Goal: Find contact information: Find contact information

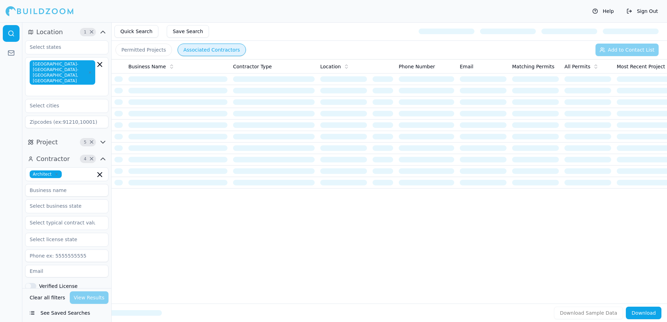
click at [66, 314] on button "See Saved Searches" at bounding box center [66, 313] width 83 height 13
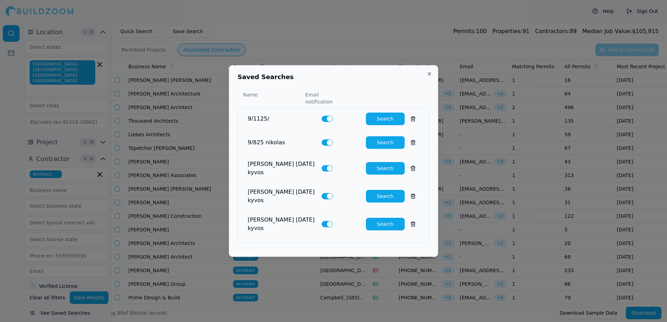
click at [380, 121] on button "Search" at bounding box center [385, 119] width 39 height 13
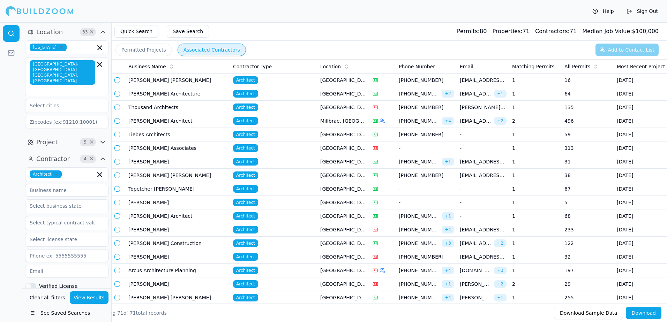
click at [143, 67] on span "Business Name" at bounding box center [147, 66] width 38 height 7
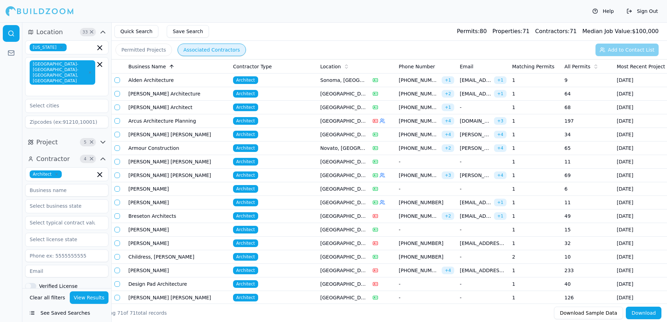
click at [133, 50] on button "Permitted Projects" at bounding box center [144, 50] width 57 height 13
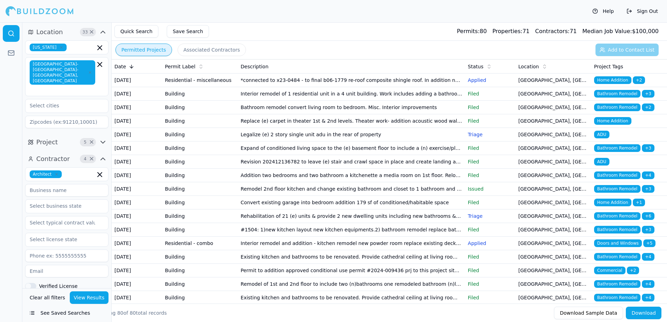
click at [619, 80] on span "Home Addition" at bounding box center [612, 80] width 37 height 8
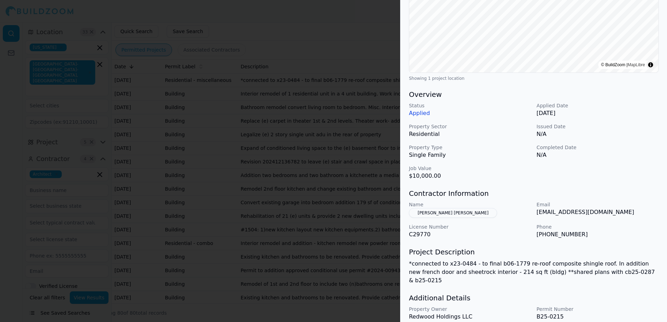
scroll to position [140, 0]
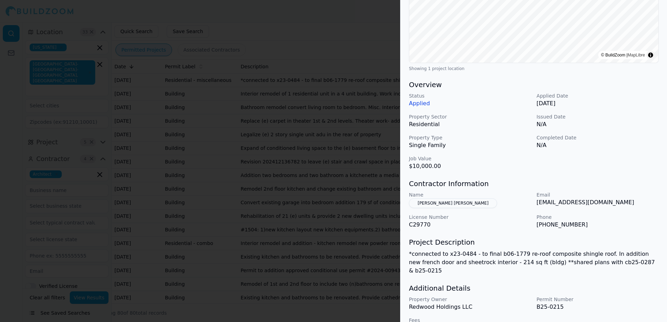
click at [317, 33] on div at bounding box center [333, 161] width 667 height 322
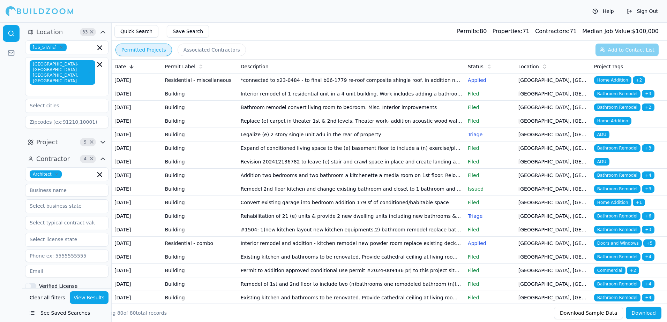
click at [607, 98] on span "Bathroom Remodel" at bounding box center [617, 94] width 46 height 8
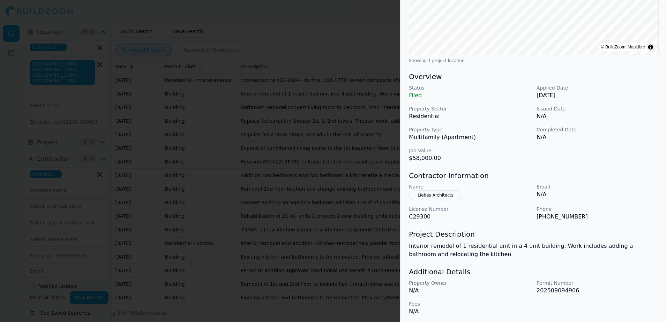
scroll to position [150, 0]
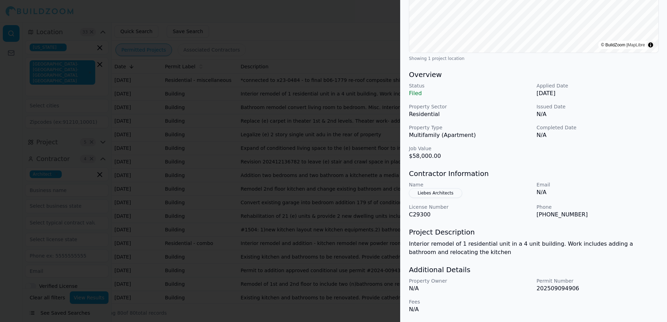
click at [431, 193] on button "Liebes Architects" at bounding box center [435, 193] width 53 height 10
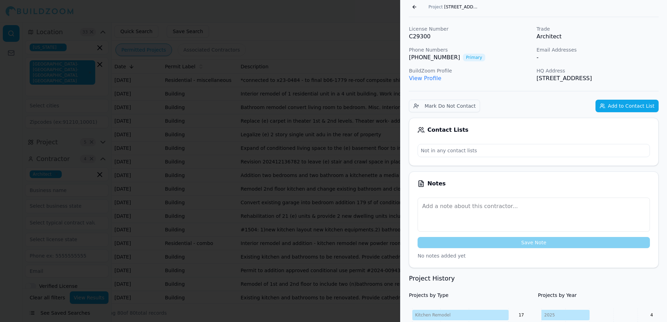
scroll to position [27, 0]
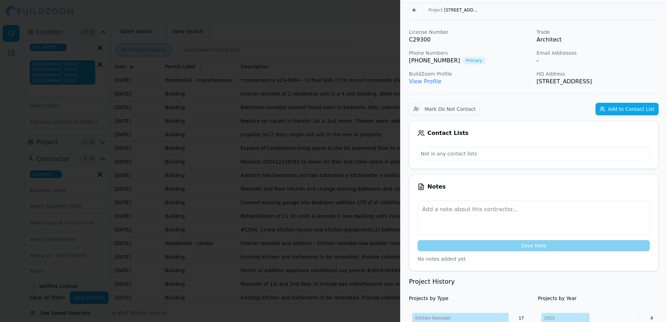
click at [424, 82] on link "View Profile" at bounding box center [425, 81] width 32 height 7
click at [426, 83] on link "View Profile" at bounding box center [425, 81] width 32 height 7
click at [414, 11] on button "Go back" at bounding box center [414, 10] width 11 height 11
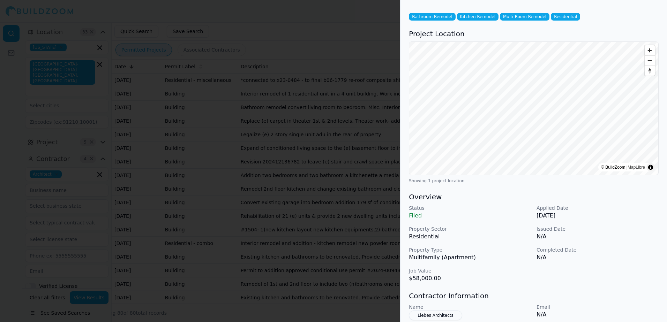
click at [381, 17] on div at bounding box center [333, 161] width 667 height 322
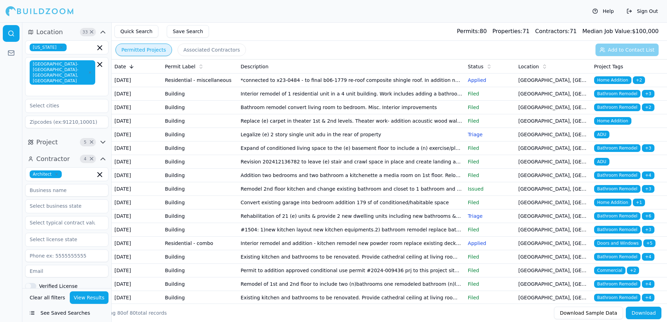
click at [613, 111] on span "Bathroom Remodel" at bounding box center [617, 108] width 46 height 8
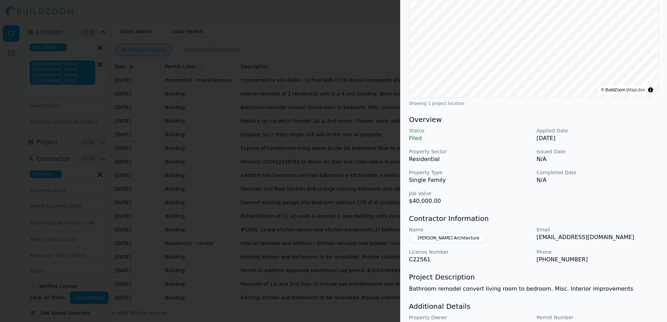
scroll to position [141, 0]
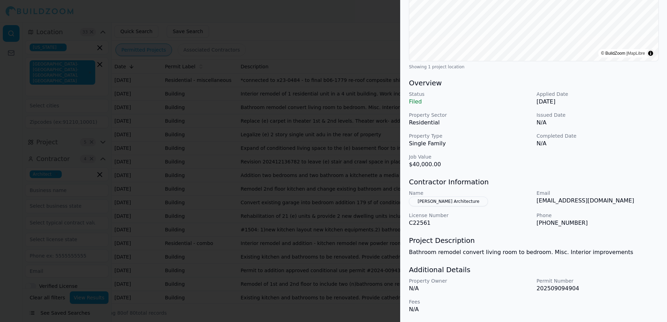
click at [449, 201] on button "[PERSON_NAME] Architecture" at bounding box center [448, 202] width 79 height 10
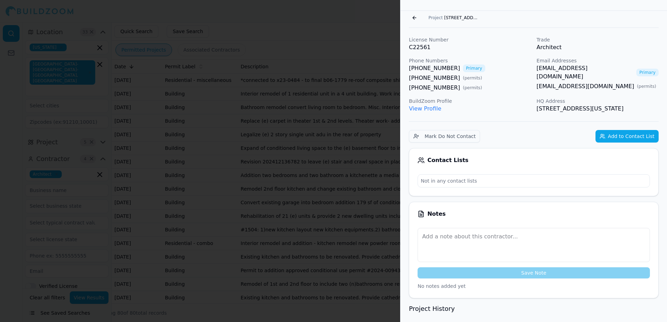
scroll to position [19, 0]
click at [578, 69] on link "[EMAIL_ADDRESS][DOMAIN_NAME]" at bounding box center [585, 73] width 97 height 17
drag, startPoint x: 578, startPoint y: 69, endPoint x: 631, endPoint y: 34, distance: 63.7
click at [573, 69] on link "[EMAIL_ADDRESS][DOMAIN_NAME]" at bounding box center [585, 73] width 97 height 17
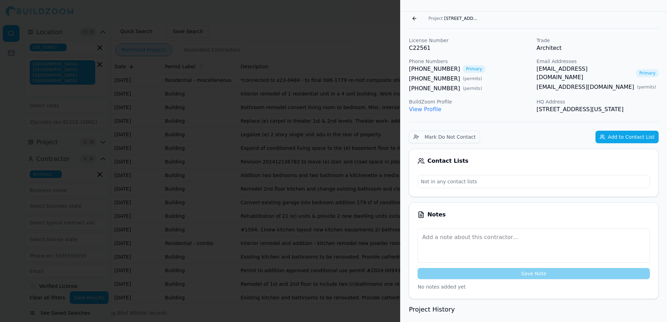
click at [573, 83] on link "[EMAIL_ADDRESS][DOMAIN_NAME]" at bounding box center [586, 87] width 98 height 8
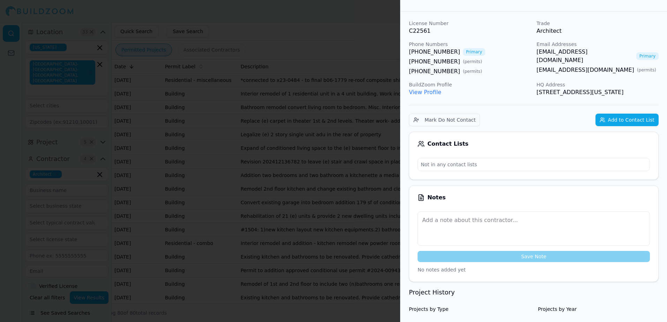
click at [378, 22] on div at bounding box center [333, 161] width 667 height 322
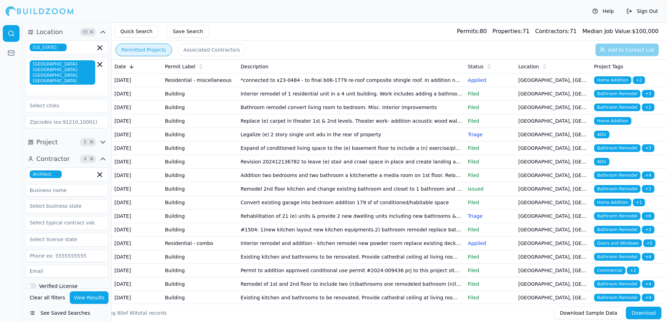
click at [611, 98] on span "Bathroom Remodel" at bounding box center [617, 94] width 46 height 8
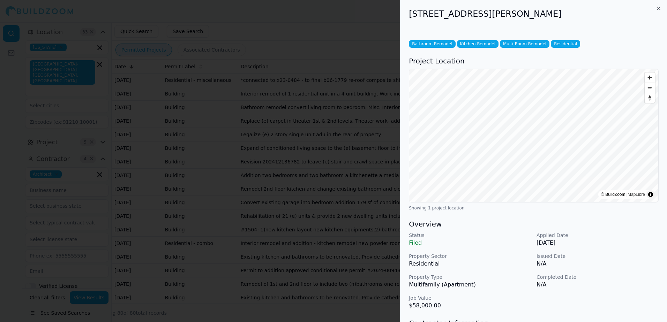
click at [370, 21] on div at bounding box center [333, 161] width 667 height 322
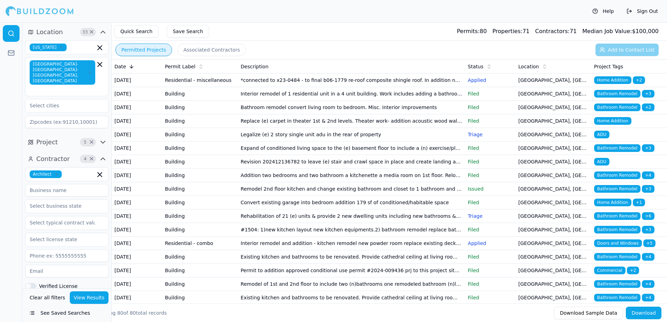
click at [614, 98] on span "Bathroom Remodel" at bounding box center [617, 94] width 46 height 8
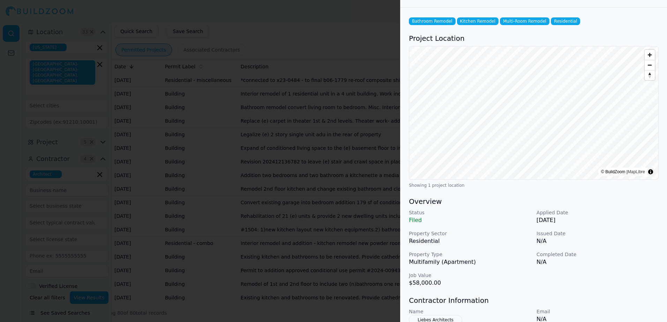
scroll to position [35, 0]
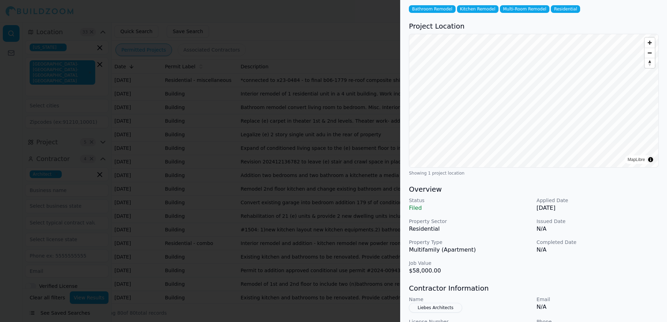
click at [335, 20] on div at bounding box center [333, 161] width 667 height 322
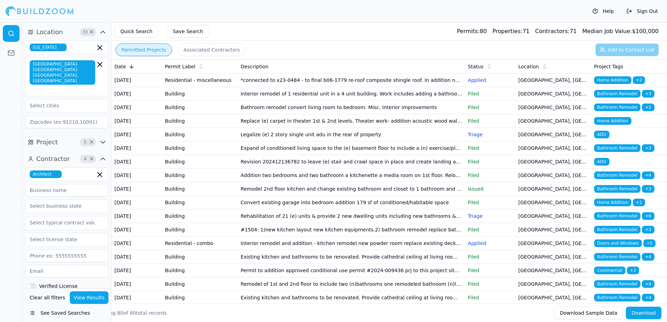
click at [606, 125] on span "Home Addition" at bounding box center [612, 121] width 37 height 8
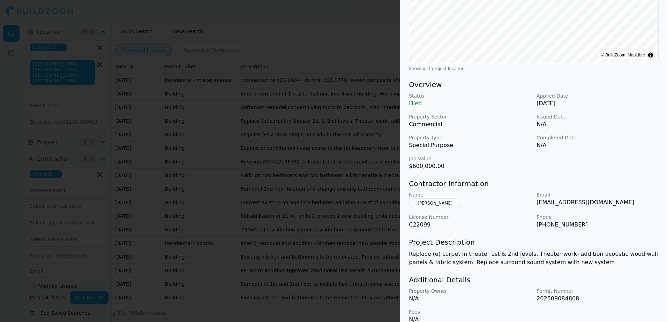
scroll to position [0, 0]
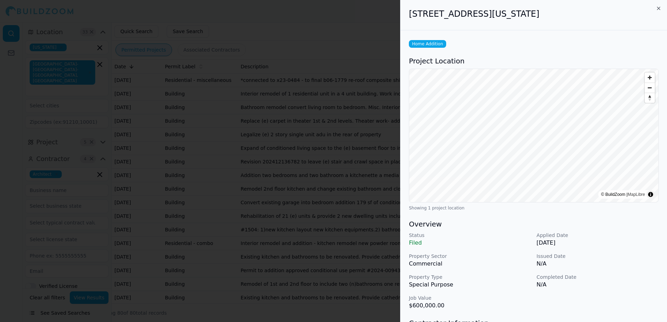
drag, startPoint x: 410, startPoint y: 14, endPoint x: 581, endPoint y: 10, distance: 171.4
click at [581, 10] on h2 "[STREET_ADDRESS][US_STATE]" at bounding box center [534, 13] width 250 height 11
drag, startPoint x: 581, startPoint y: 10, endPoint x: 553, endPoint y: 15, distance: 28.3
copy h2 "[STREET_ADDRESS][US_STATE]"
click at [512, 26] on div "[STREET_ADDRESS][US_STATE]" at bounding box center [534, 15] width 267 height 30
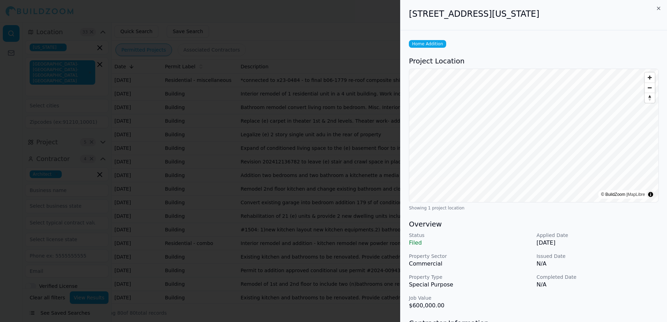
click at [344, 26] on div at bounding box center [333, 161] width 667 height 322
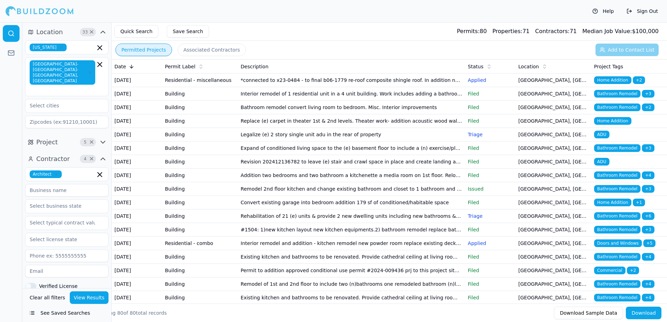
click at [611, 125] on span "Home Addition" at bounding box center [612, 121] width 37 height 8
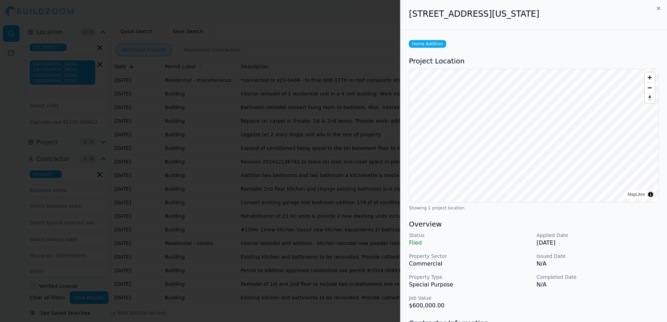
click at [358, 12] on div at bounding box center [333, 161] width 667 height 322
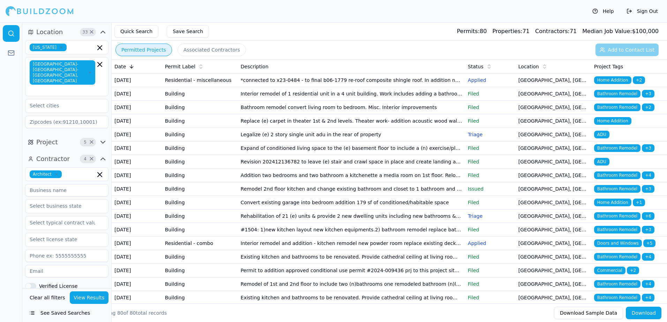
click at [603, 139] on span "ADU" at bounding box center [601, 135] width 15 height 8
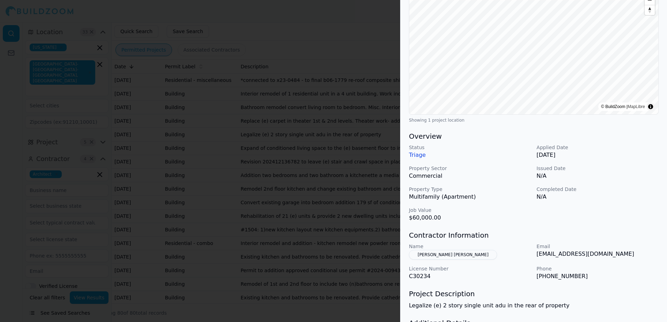
scroll to position [105, 0]
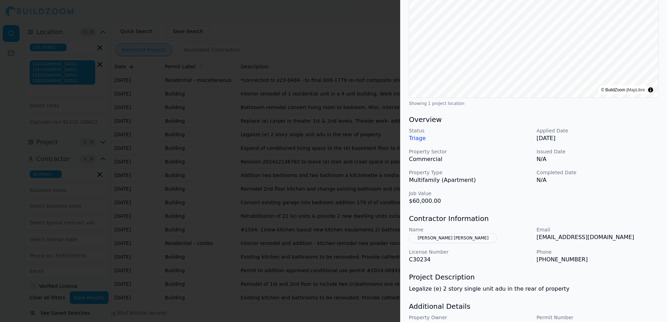
click at [438, 238] on button "[PERSON_NAME] [PERSON_NAME]" at bounding box center [453, 238] width 88 height 10
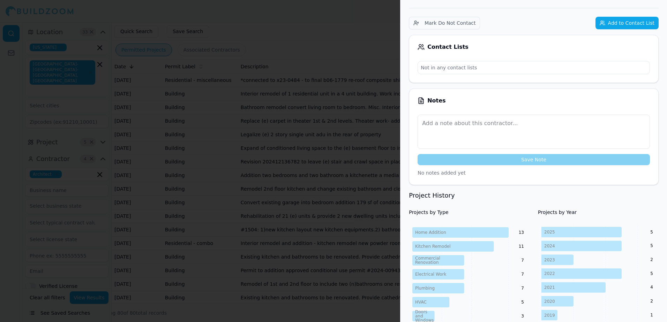
scroll to position [17, 0]
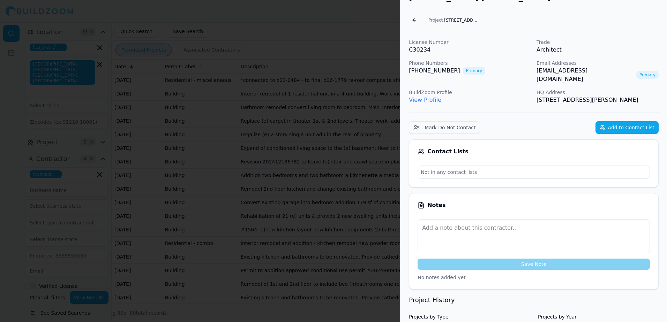
click at [567, 70] on link "[EMAIL_ADDRESS][DOMAIN_NAME]" at bounding box center [585, 75] width 97 height 17
click at [430, 97] on link "View Profile" at bounding box center [425, 100] width 32 height 7
click at [380, 22] on div at bounding box center [333, 161] width 667 height 322
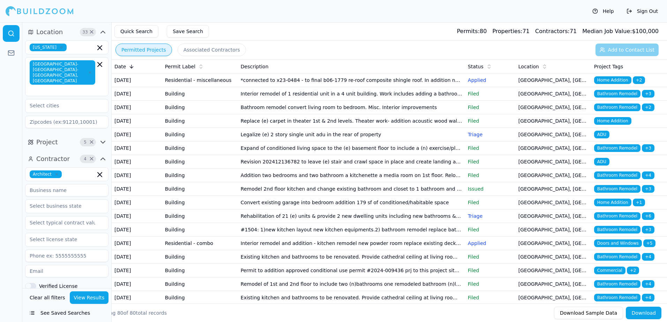
click at [607, 152] on span "Bathroom Remodel" at bounding box center [617, 148] width 46 height 8
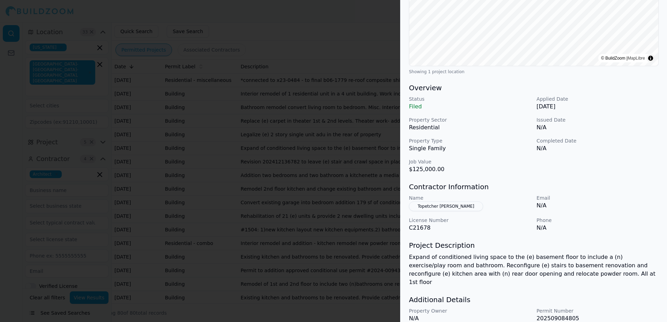
scroll to position [140, 0]
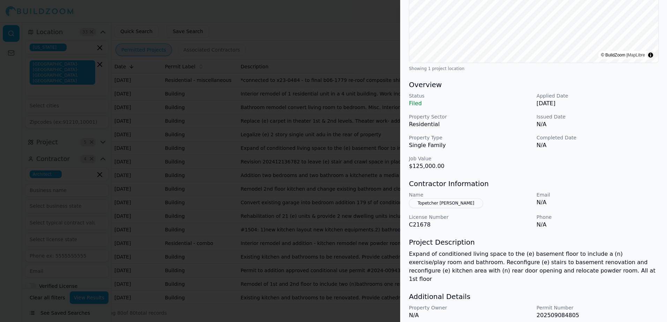
click at [447, 203] on button "Topetcher [PERSON_NAME]" at bounding box center [446, 204] width 74 height 10
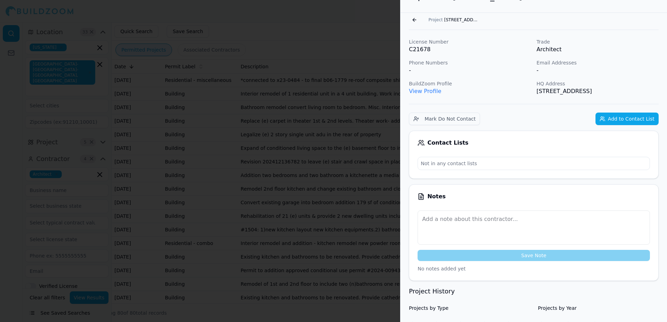
scroll to position [17, 0]
click at [422, 92] on link "View Profile" at bounding box center [425, 91] width 32 height 7
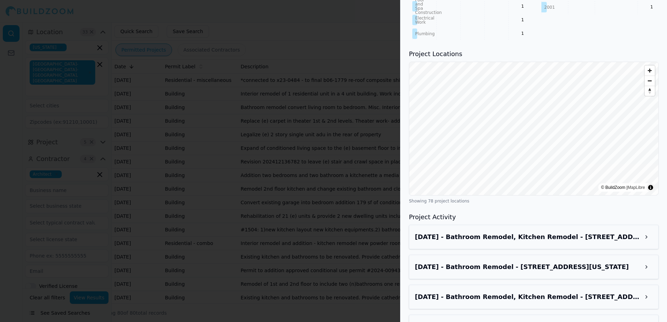
scroll to position [645, 0]
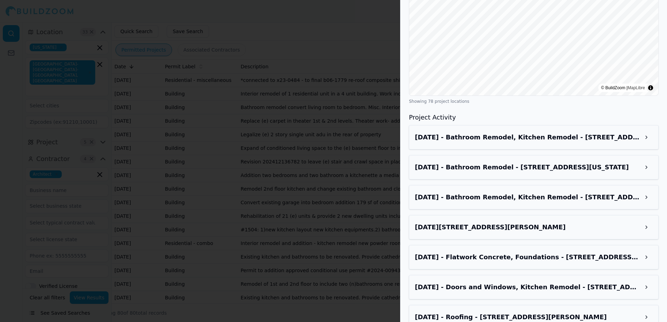
click at [347, 15] on div at bounding box center [333, 161] width 667 height 322
